Goal: Task Accomplishment & Management: Complete application form

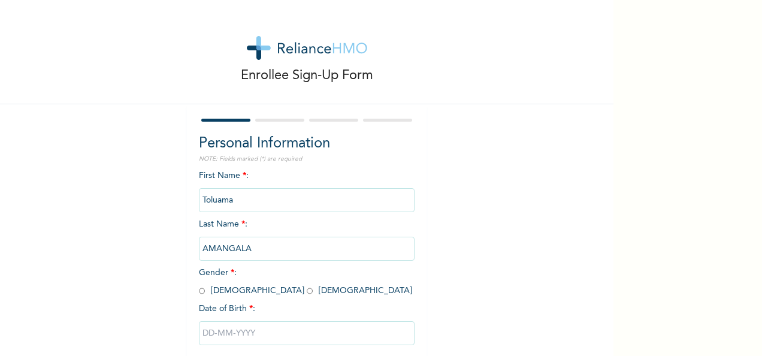
click at [459, 42] on div "Enrollee Sign-Up Form" at bounding box center [306, 52] width 613 height 104
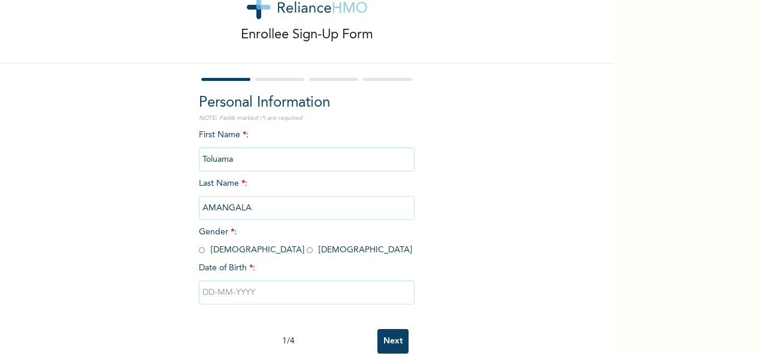
scroll to position [67, 0]
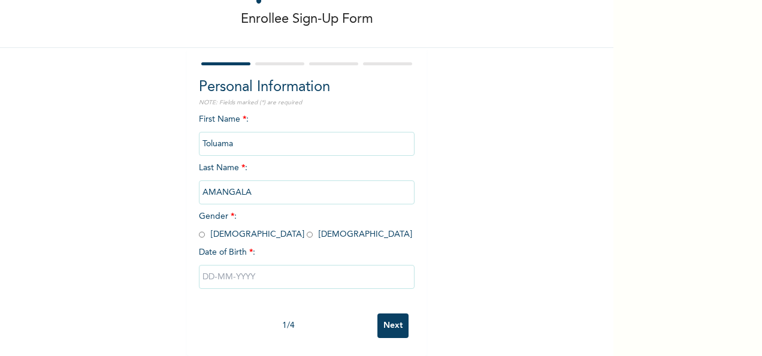
click at [199, 229] on input "radio" at bounding box center [202, 234] width 6 height 11
radio input "true"
click at [259, 266] on input "text" at bounding box center [307, 277] width 216 height 24
select select "9"
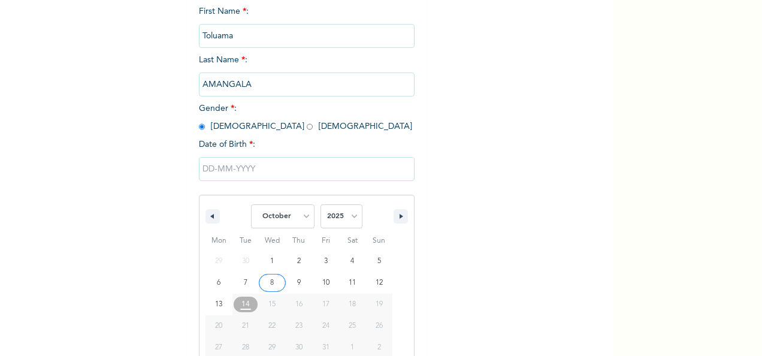
scroll to position [189, 0]
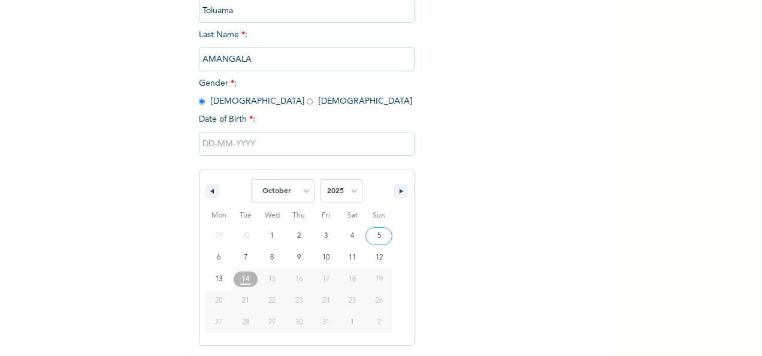
type input "[DATE]"
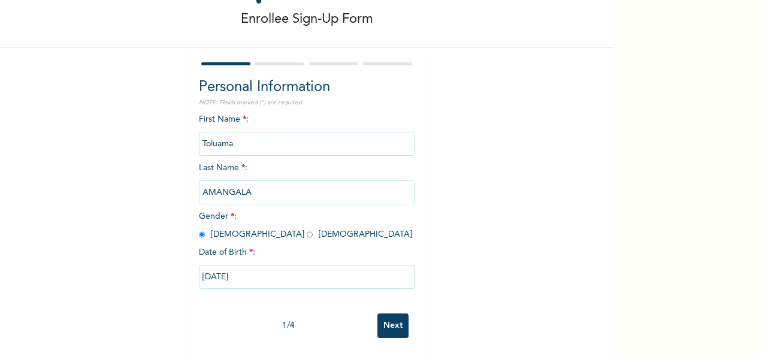
click at [268, 266] on input "[DATE]" at bounding box center [307, 277] width 216 height 24
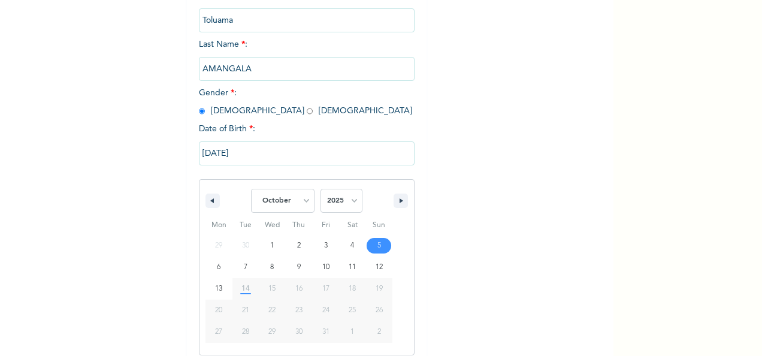
scroll to position [189, 0]
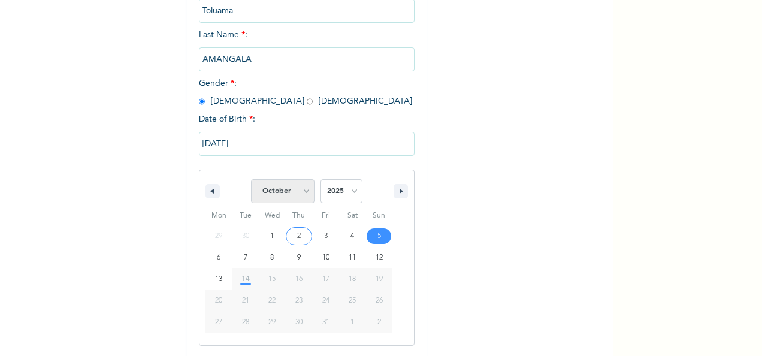
click at [299, 192] on select "January February March April May June July August September October November De…" at bounding box center [282, 191] width 63 height 24
select select "7"
click at [251, 180] on select "January February March April May June July August September October November De…" at bounding box center [282, 191] width 63 height 24
click at [350, 193] on select "2025 2024 2023 2022 2021 2020 2019 2018 2017 2016 2015 2014 2013 2012 2011 2010…" at bounding box center [341, 191] width 42 height 24
select select "1974"
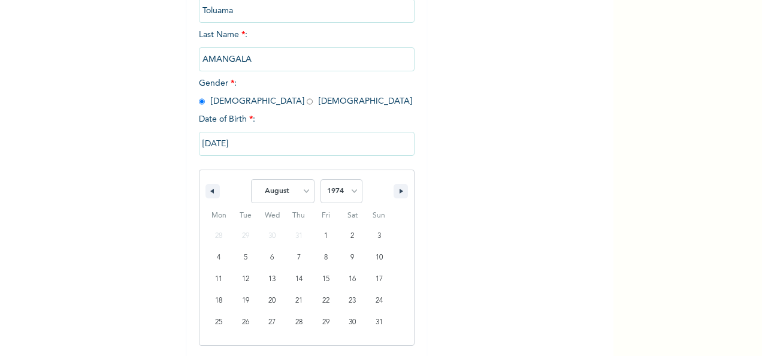
click at [320, 180] on select "2025 2024 2023 2022 2021 2020 2019 2018 2017 2016 2015 2014 2013 2012 2011 2010…" at bounding box center [341, 191] width 42 height 24
type input "[DATE]"
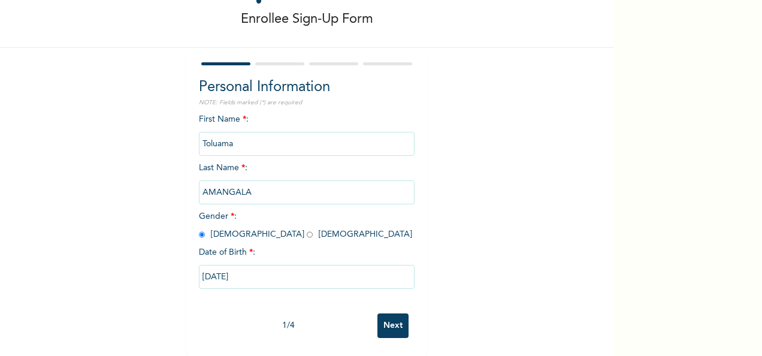
scroll to position [67, 0]
click at [389, 317] on input "Next" at bounding box center [392, 325] width 31 height 25
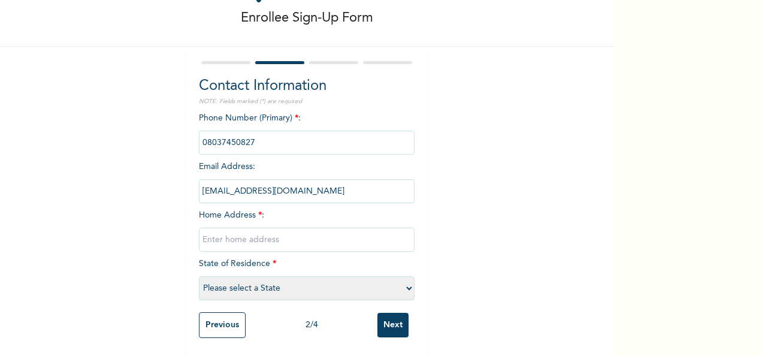
click at [402, 279] on select "Please select a State [PERSON_NAME] (FCT) [PERSON_NAME] Ibom [GEOGRAPHIC_DATA] …" at bounding box center [307, 288] width 216 height 24
select select "6"
click at [199, 276] on select "Please select a State [PERSON_NAME] (FCT) [PERSON_NAME] Ibom [GEOGRAPHIC_DATA] …" at bounding box center [307, 288] width 216 height 24
click at [235, 228] on input "text" at bounding box center [307, 240] width 216 height 24
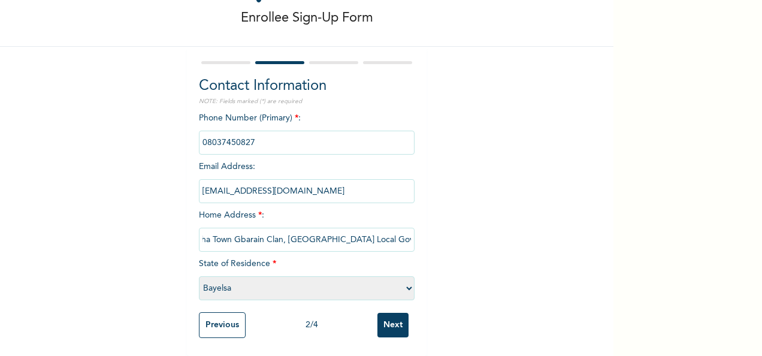
type input "Obunagha Town Gbarain Clan, [GEOGRAPHIC_DATA] Local Government Area"
click at [396, 316] on input "Next" at bounding box center [392, 325] width 31 height 25
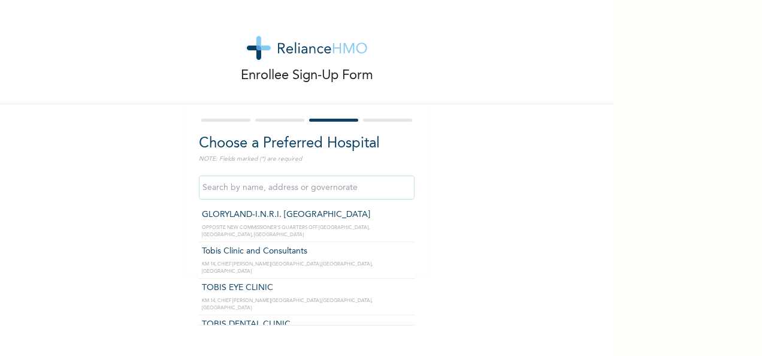
click at [384, 189] on input "text" at bounding box center [307, 187] width 216 height 24
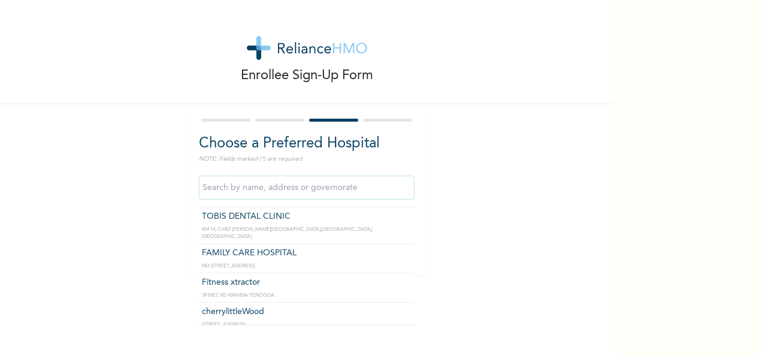
scroll to position [120, 0]
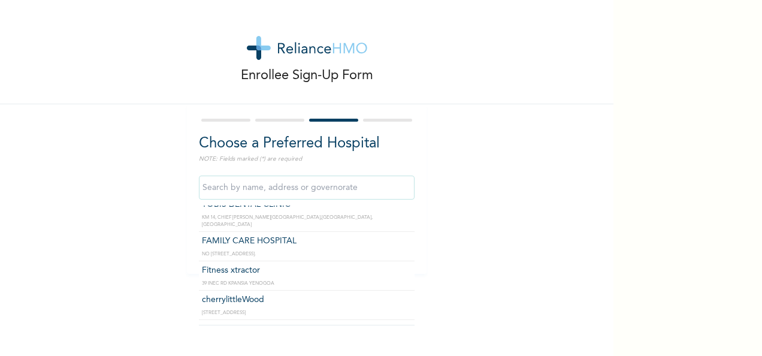
type input "FAMILY CARE HOSPITAL"
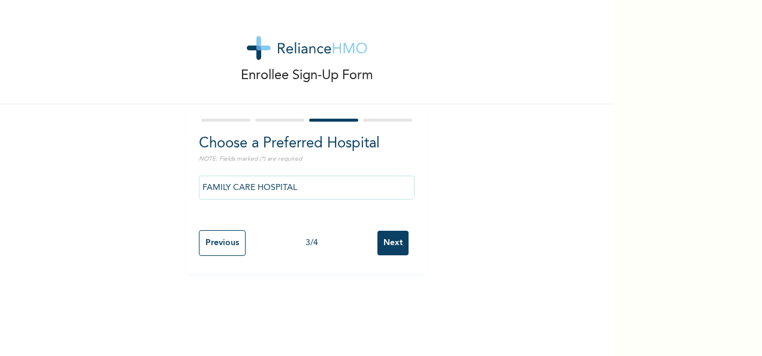
click at [395, 244] on input "Next" at bounding box center [392, 243] width 31 height 25
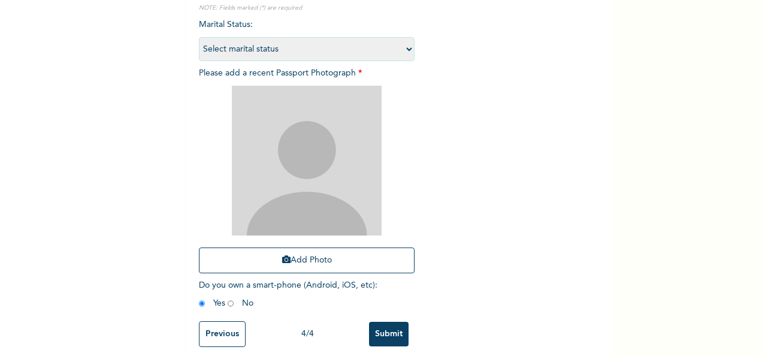
scroll to position [170, 0]
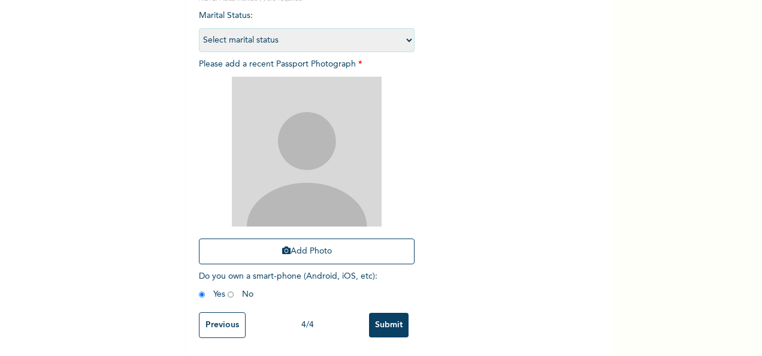
click at [228, 289] on input "radio" at bounding box center [231, 294] width 6 height 11
radio input "true"
click at [199, 289] on input "radio" at bounding box center [202, 294] width 6 height 11
radio input "true"
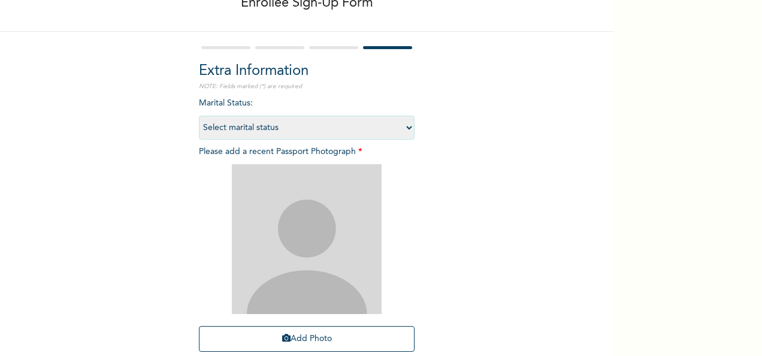
scroll to position [50, 0]
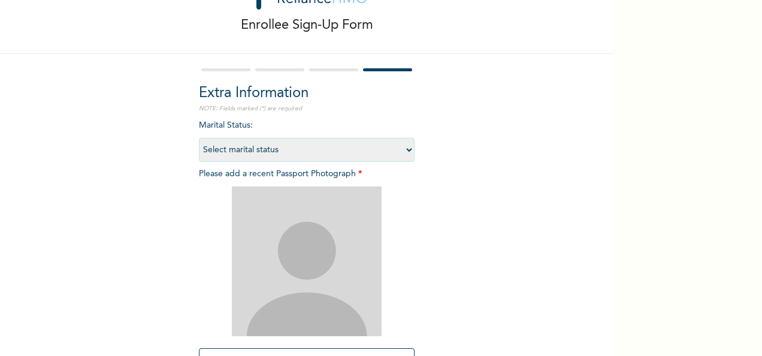
click at [407, 151] on select "Select marital status [DEMOGRAPHIC_DATA] Married [DEMOGRAPHIC_DATA] Widow/[DEMO…" at bounding box center [307, 150] width 216 height 24
select select "2"
click at [199, 138] on select "Select marital status [DEMOGRAPHIC_DATA] Married [DEMOGRAPHIC_DATA] Widow/[DEMO…" at bounding box center [307, 150] width 216 height 24
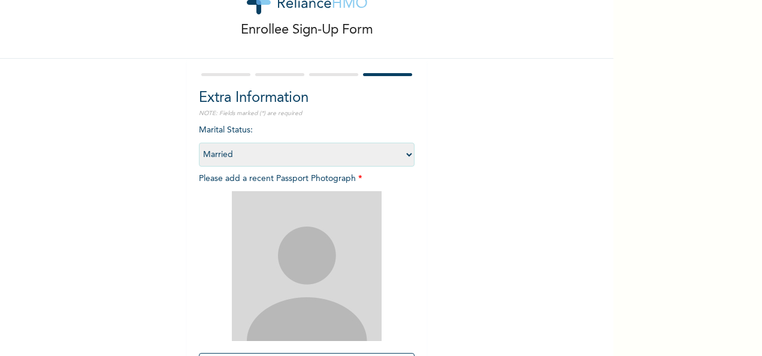
scroll to position [170, 0]
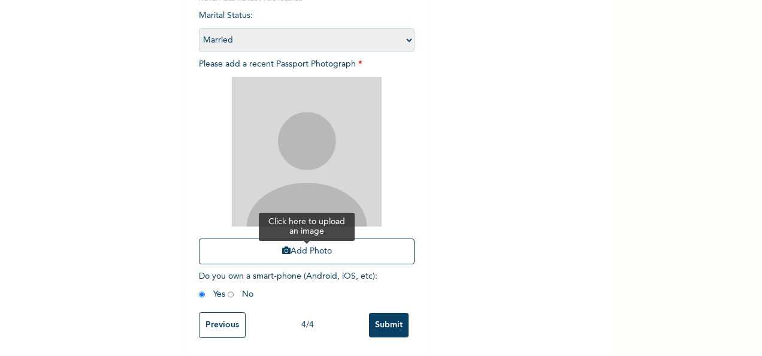
click at [293, 241] on button "Add Photo" at bounding box center [307, 251] width 216 height 26
click at [299, 242] on button "Add Photo" at bounding box center [307, 251] width 216 height 26
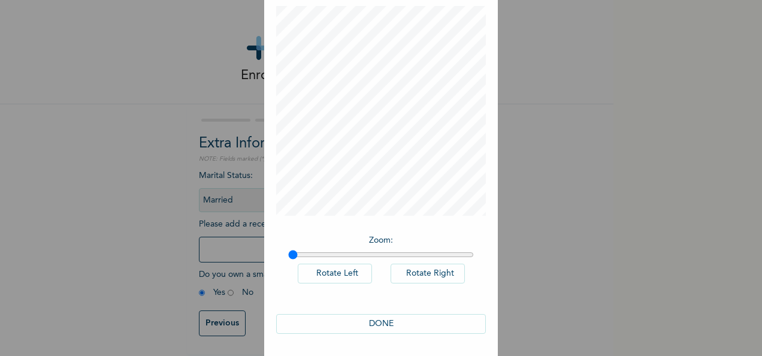
scroll to position [62, 0]
click at [301, 255] on input "range" at bounding box center [381, 254] width 186 height 10
click at [313, 253] on input "range" at bounding box center [381, 254] width 186 height 10
click at [332, 255] on input "range" at bounding box center [381, 254] width 186 height 10
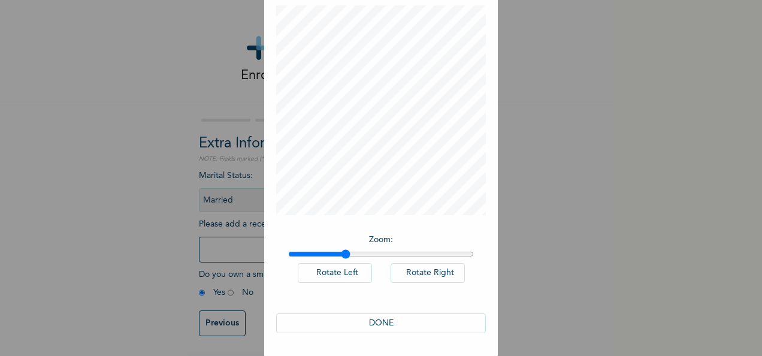
click at [341, 251] on input "range" at bounding box center [381, 254] width 186 height 10
click at [350, 254] on input "range" at bounding box center [381, 254] width 186 height 10
type input "1.38"
click at [355, 254] on input "range" at bounding box center [381, 254] width 186 height 10
click at [386, 322] on button "DONE" at bounding box center [381, 323] width 210 height 20
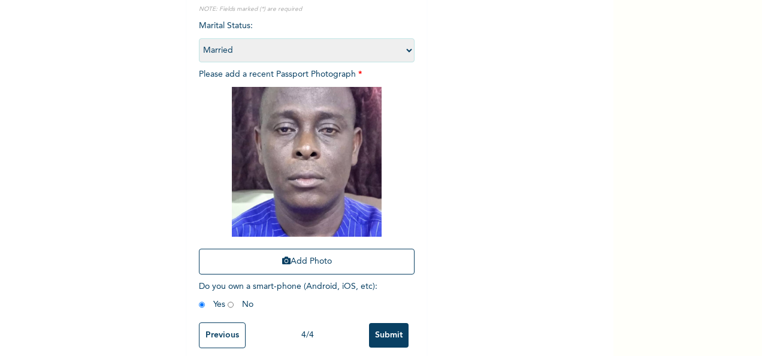
scroll to position [170, 0]
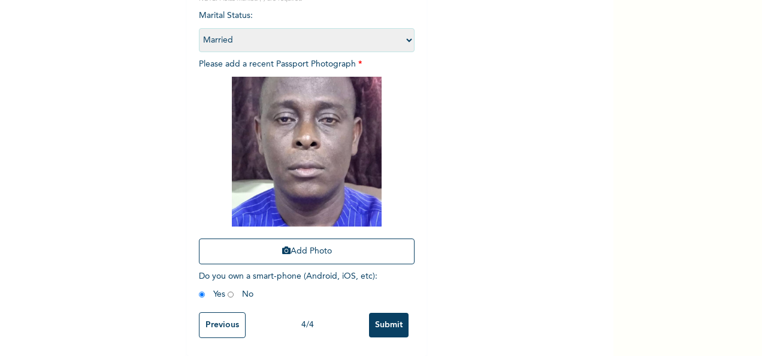
click at [390, 319] on input "Submit" at bounding box center [389, 325] width 40 height 25
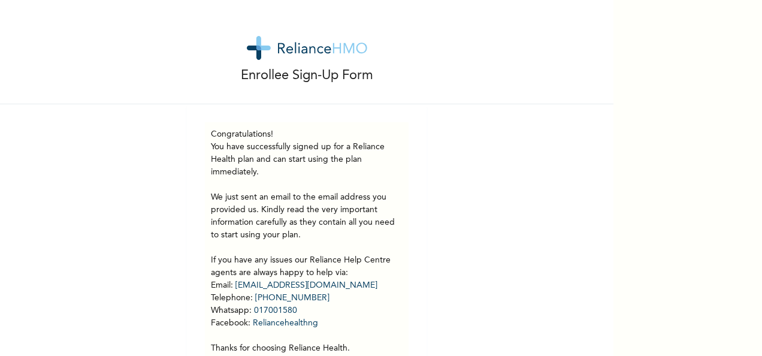
scroll to position [57, 0]
